Goal: Task Accomplishment & Management: Manage account settings

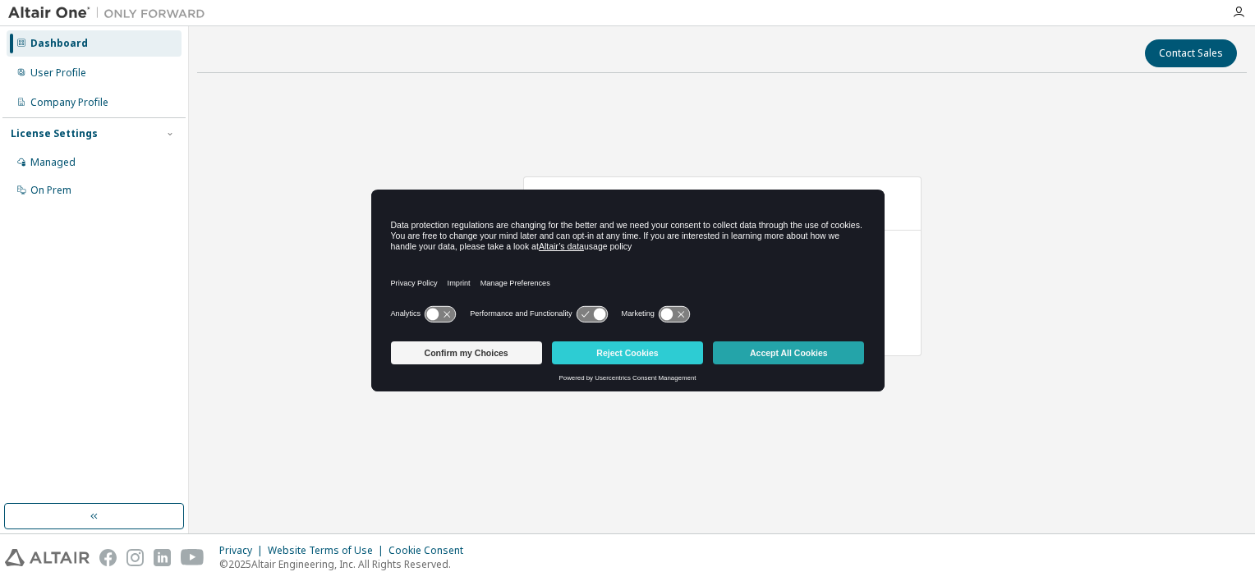
click at [800, 347] on button "Accept All Cookies" at bounding box center [788, 353] width 151 height 23
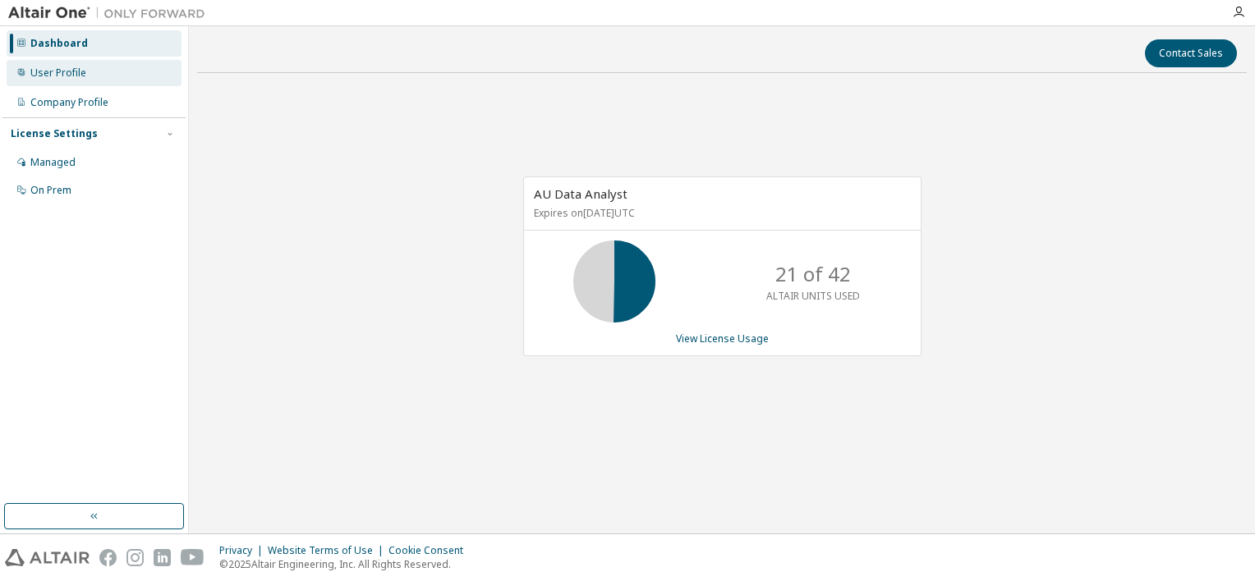
click at [60, 70] on div "User Profile" at bounding box center [58, 73] width 56 height 13
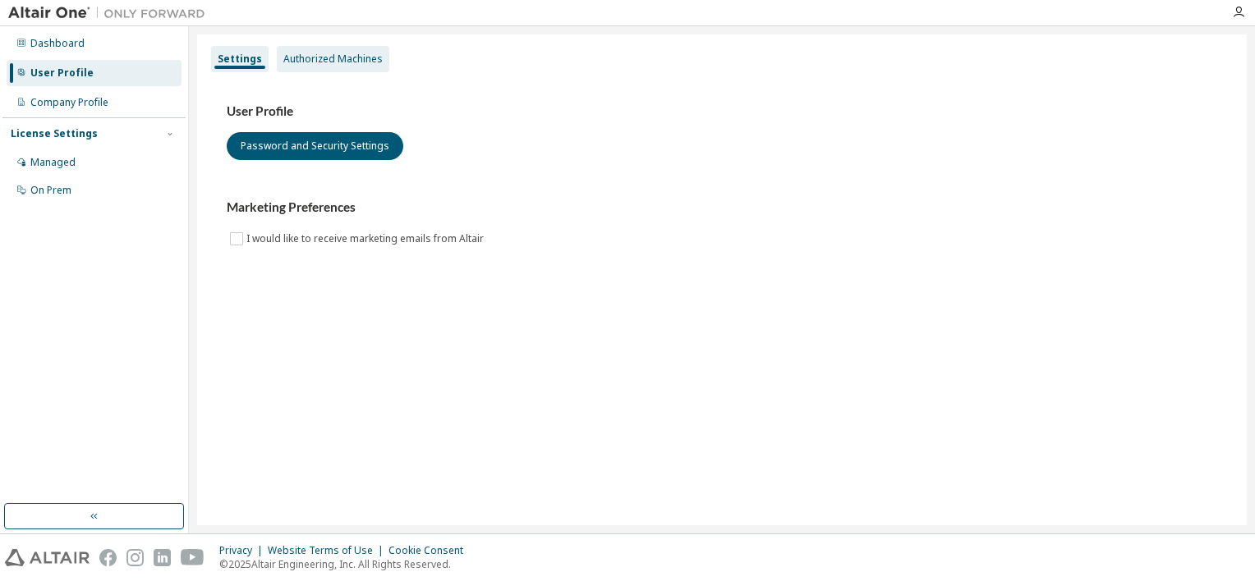
click at [333, 57] on div "Authorized Machines" at bounding box center [332, 59] width 99 height 13
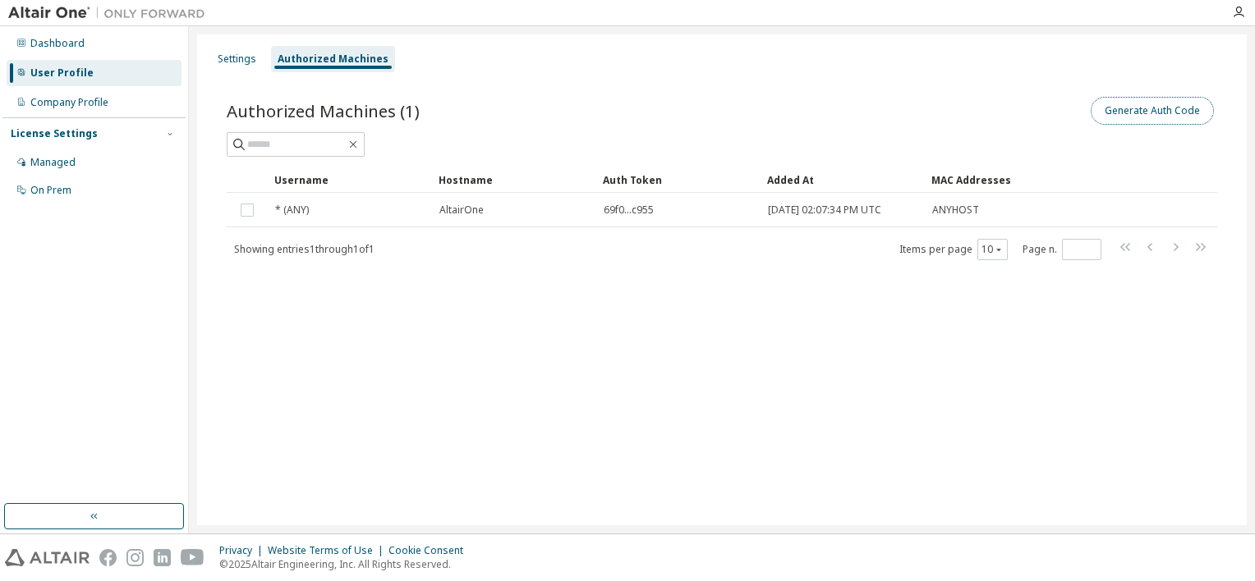
click at [1168, 113] on button "Generate Auth Code" at bounding box center [1151, 111] width 123 height 28
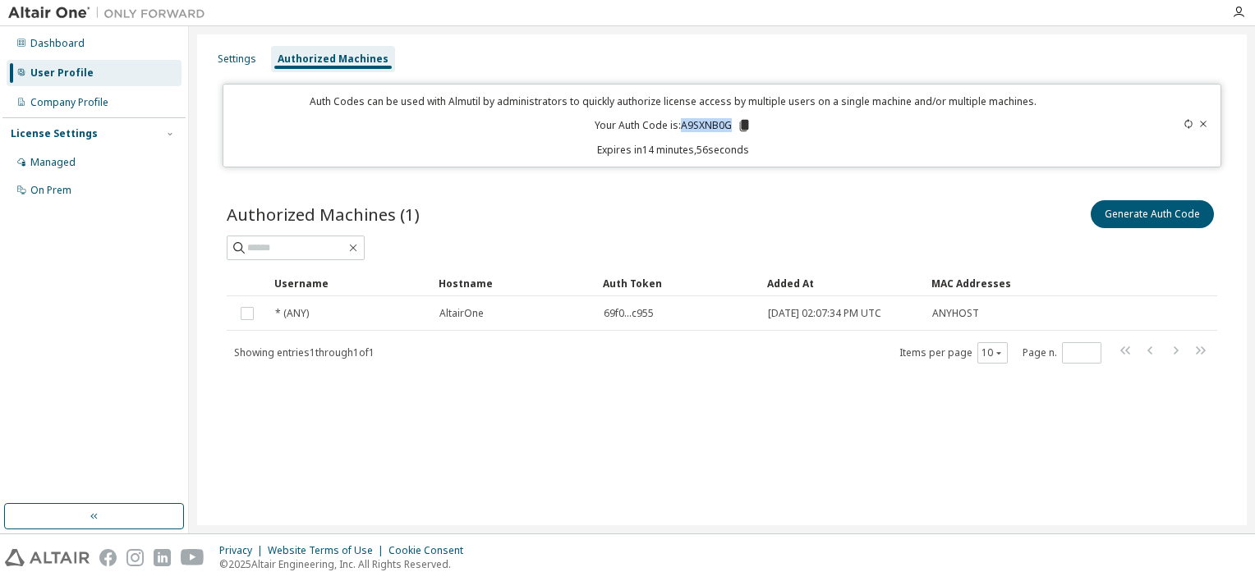
drag, startPoint x: 680, startPoint y: 126, endPoint x: 728, endPoint y: 126, distance: 48.4
click at [728, 126] on p "Your Auth Code is: A9SXNB0G" at bounding box center [672, 125] width 157 height 15
drag, startPoint x: 728, startPoint y: 126, endPoint x: 719, endPoint y: 125, distance: 9.1
copy p "A9SXNB0G"
